Goal: Find specific page/section: Find specific page/section

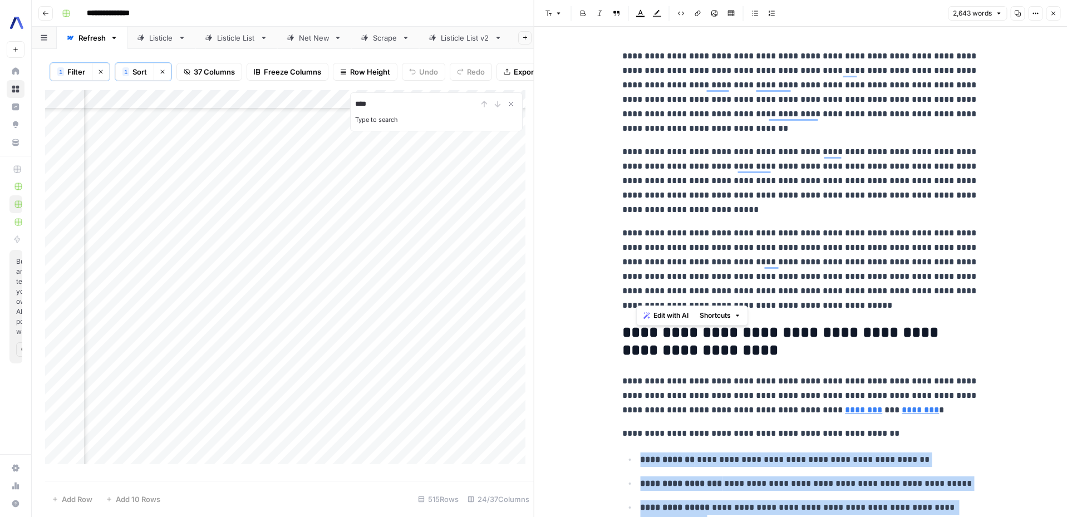
scroll to position [299, 0]
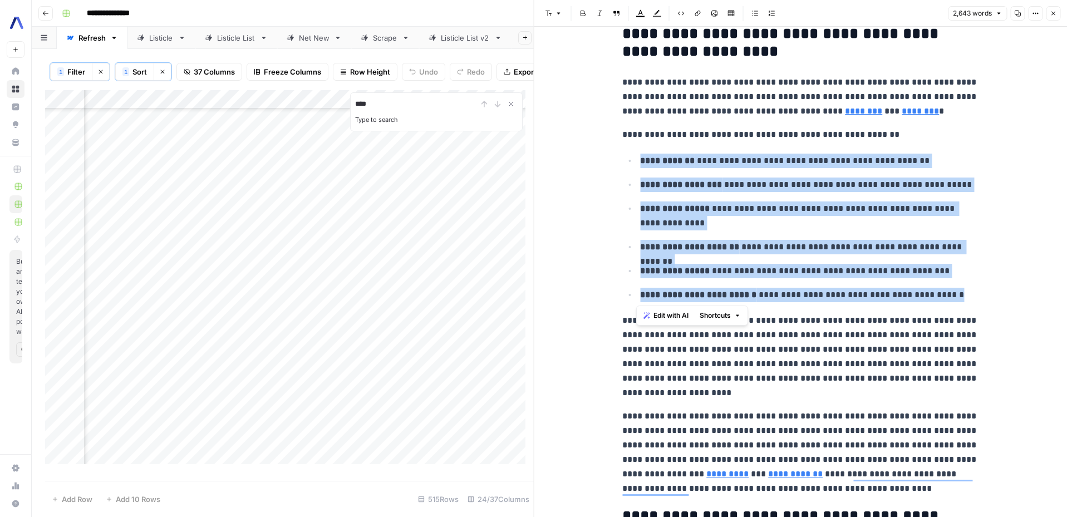
click at [1055, 20] on button "Close" at bounding box center [1053, 13] width 14 height 14
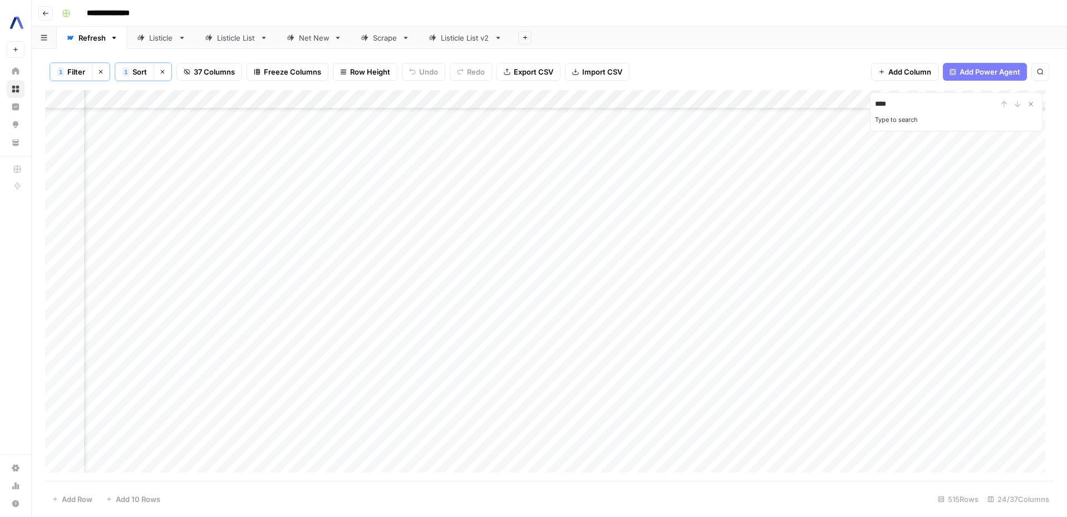
scroll to position [2590, 5]
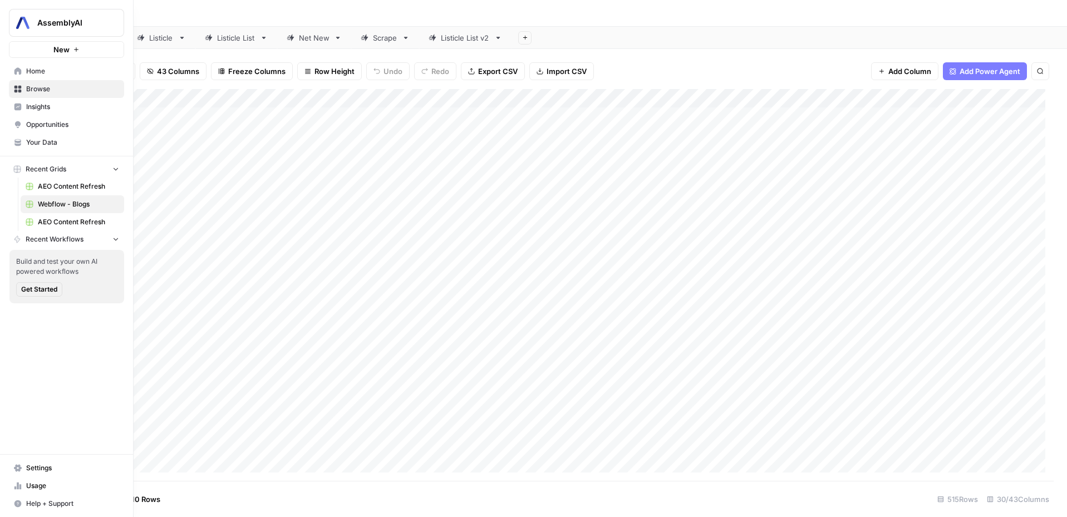
click at [42, 107] on span "Insights" at bounding box center [72, 107] width 93 height 10
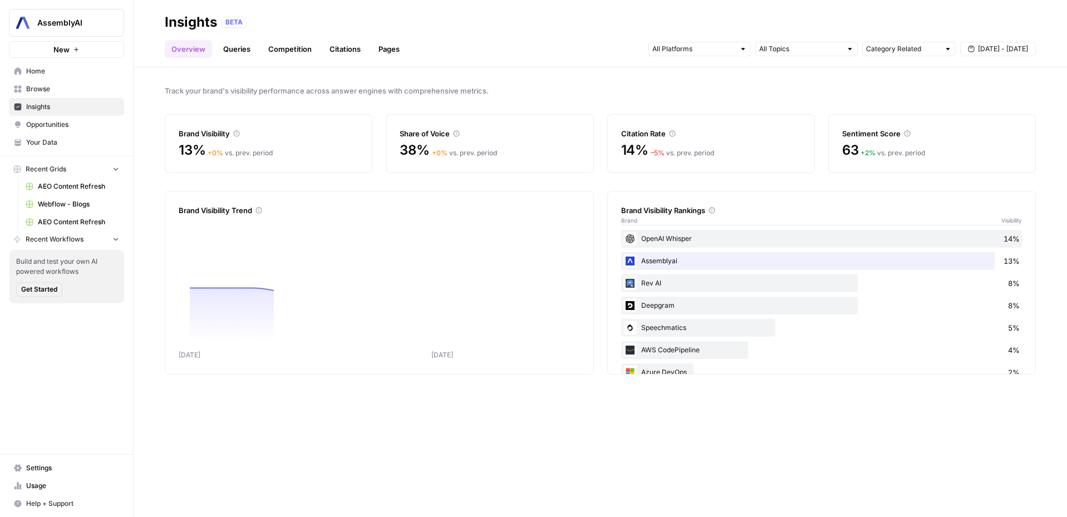
click at [991, 55] on button "[DATE] - [DATE]" at bounding box center [998, 49] width 76 height 14
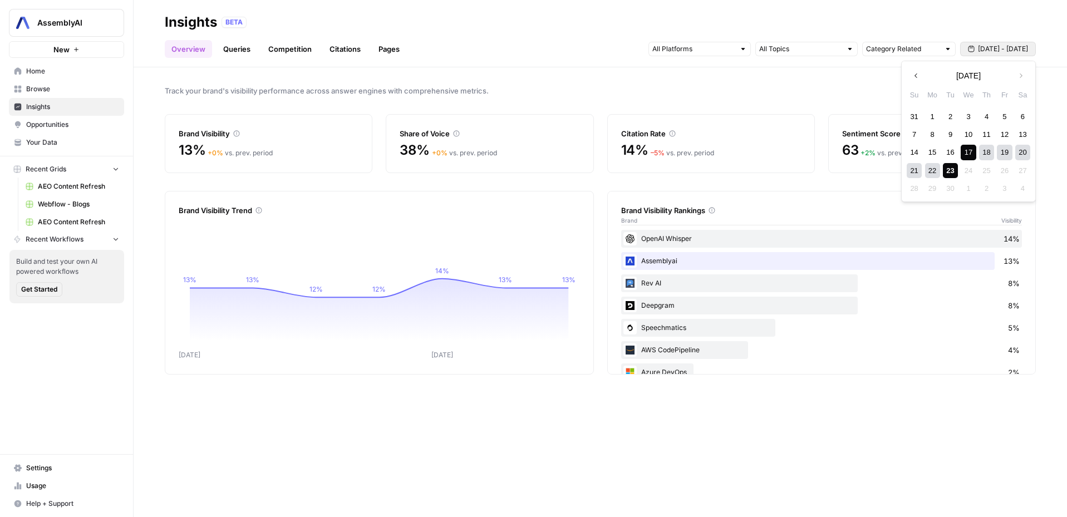
click at [999, 32] on div "Overview Queries Competition Citations Pages Category Related [DATE] - [DATE]" at bounding box center [600, 44] width 871 height 27
